Goal: Task Accomplishment & Management: Manage account settings

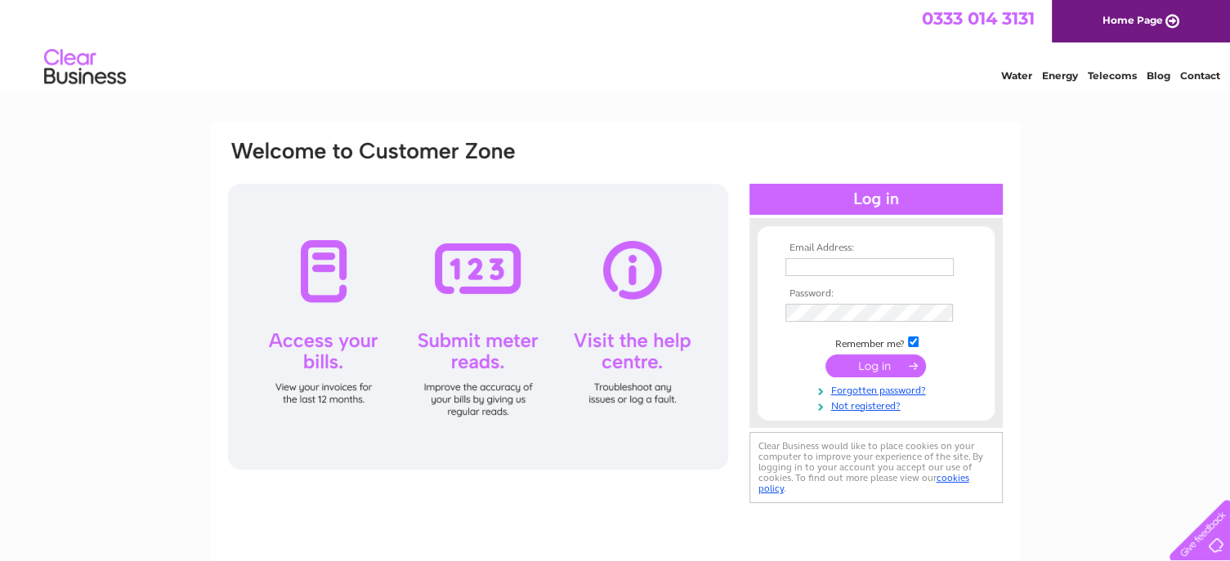
type input "magz@stornowaytrust.org.uk"
click at [868, 364] on input "submit" at bounding box center [875, 366] width 100 height 23
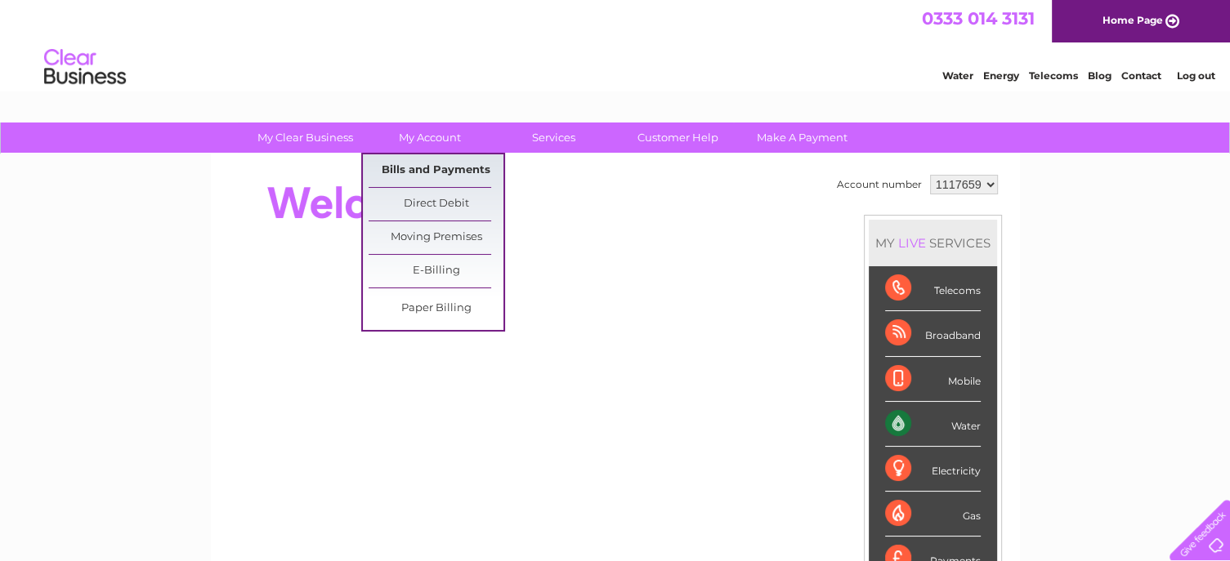
click at [450, 159] on link "Bills and Payments" at bounding box center [435, 170] width 135 height 33
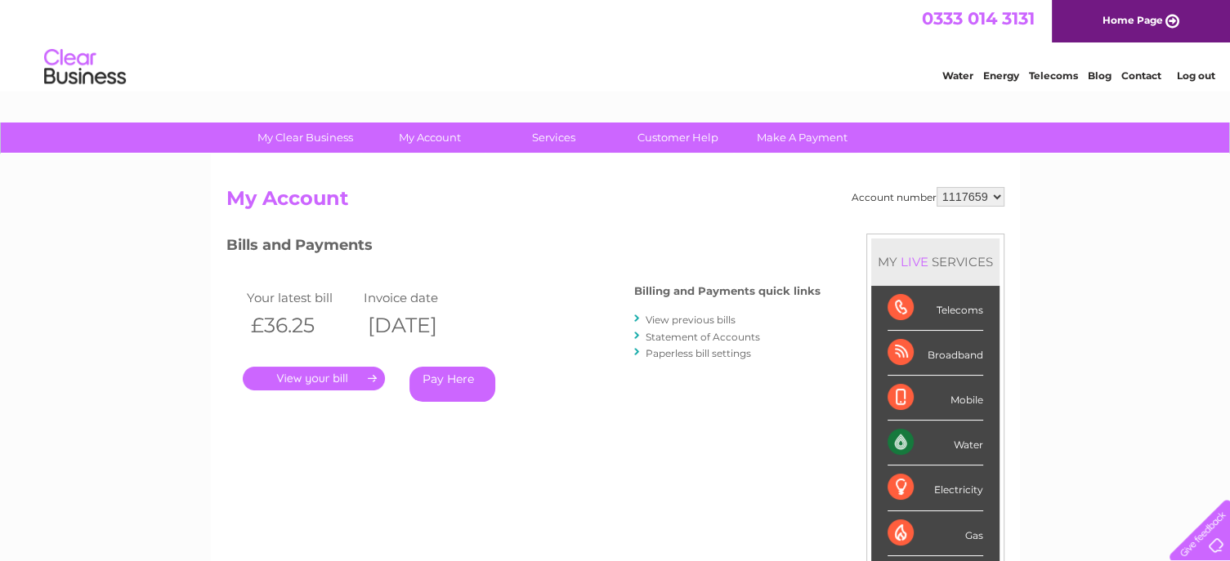
click at [716, 334] on link "Statement of Accounts" at bounding box center [702, 337] width 114 height 12
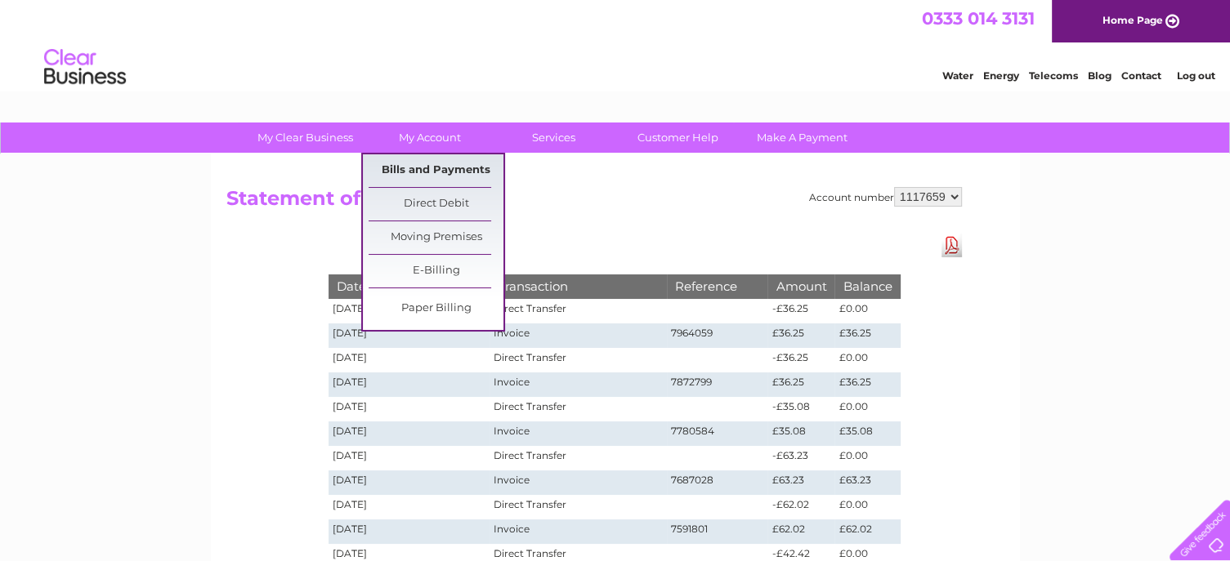
click at [434, 158] on link "Bills and Payments" at bounding box center [435, 170] width 135 height 33
click at [444, 163] on link "Bills and Payments" at bounding box center [435, 170] width 135 height 33
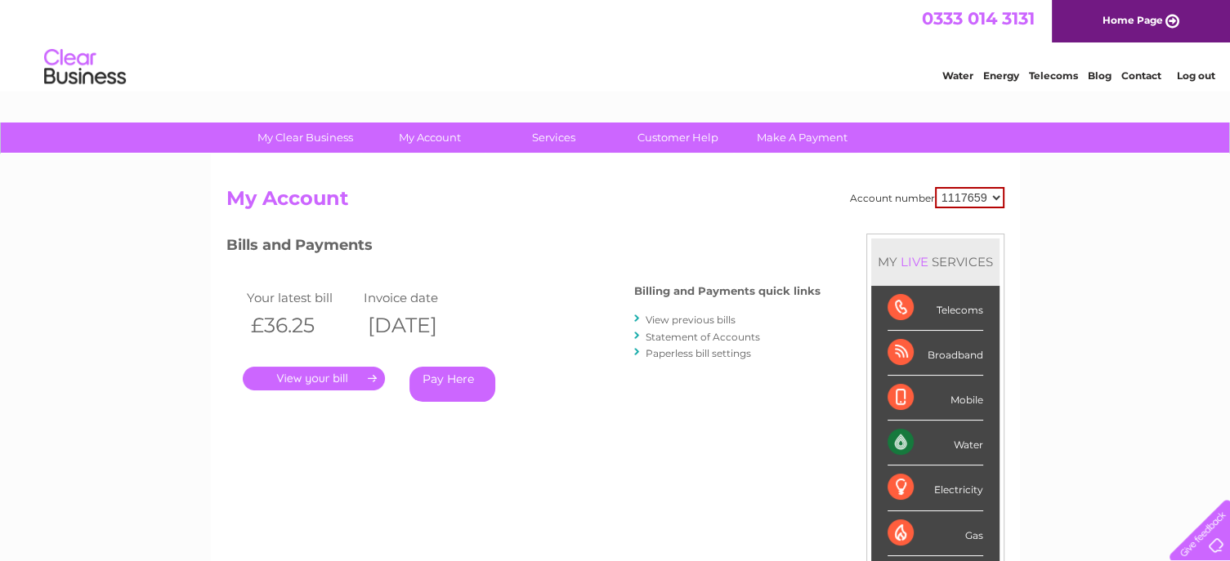
click at [680, 331] on link "Statement of Accounts" at bounding box center [702, 337] width 114 height 12
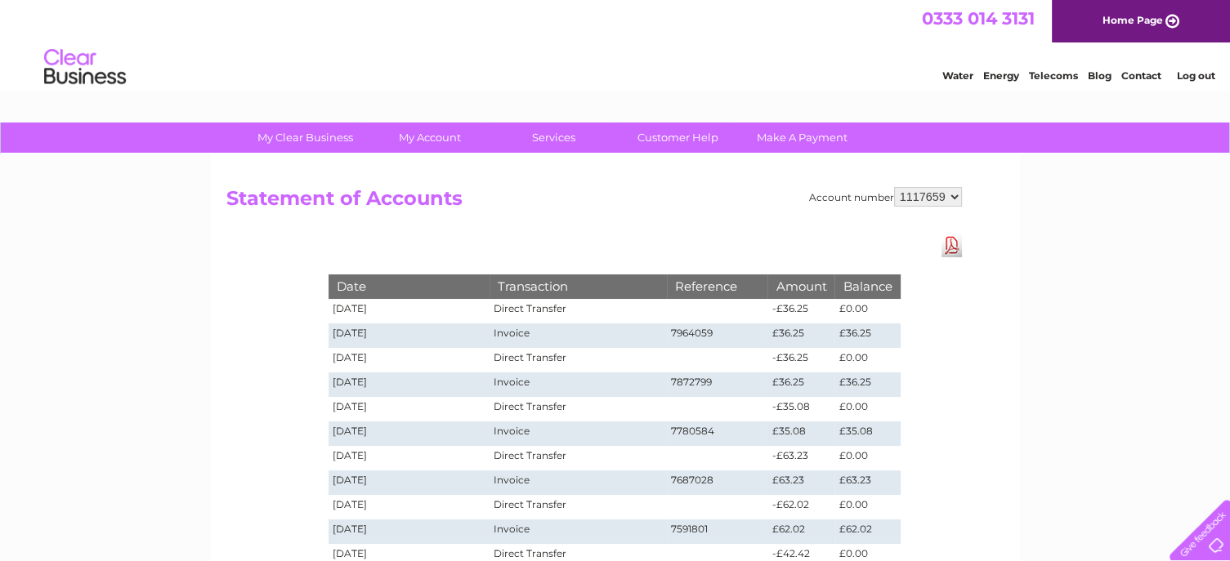
click at [1193, 76] on link "Log out" at bounding box center [1195, 75] width 38 height 12
